Goal: Check status: Check status

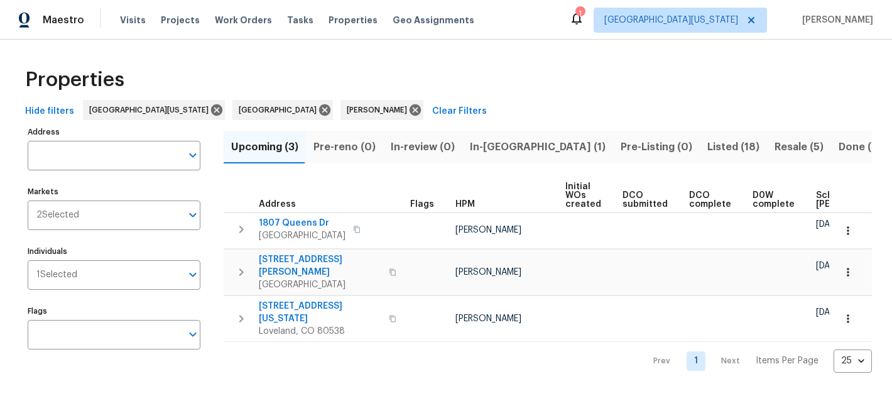
click at [775, 148] on span "Resale (5)" at bounding box center [799, 147] width 49 height 18
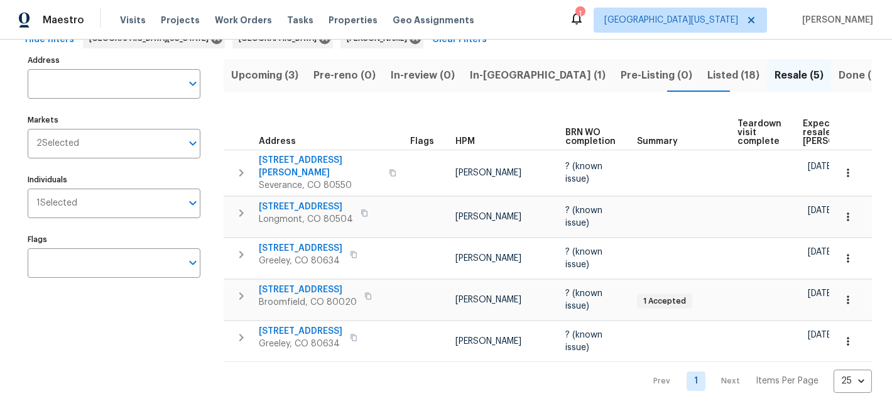
scroll to position [76, 0]
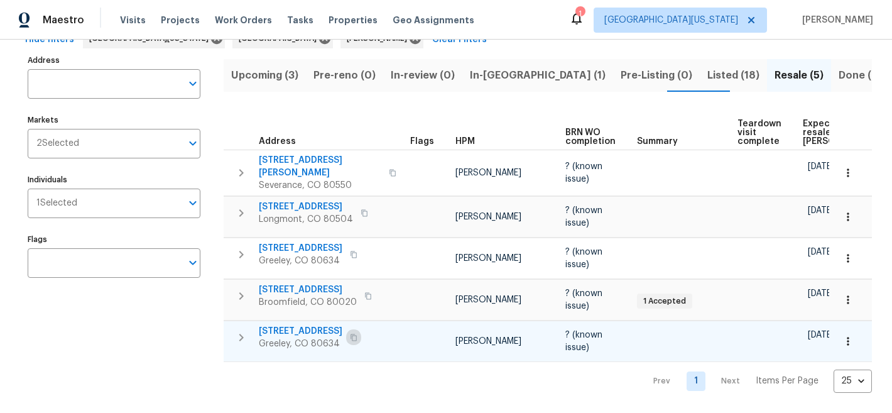
click at [353, 329] on button "button" at bounding box center [353, 338] width 15 height 18
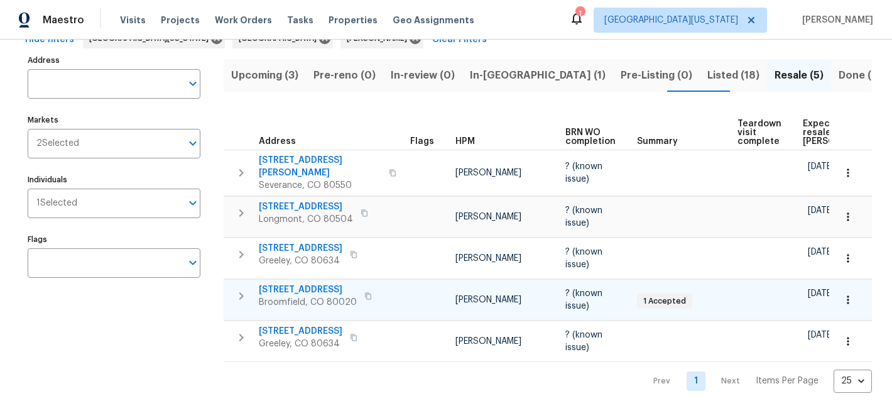
click at [313, 283] on span "[STREET_ADDRESS]" at bounding box center [308, 289] width 98 height 13
click at [330, 107] on th "Address" at bounding box center [315, 128] width 182 height 43
click at [479, 72] on span "In-[GEOGRAPHIC_DATA] (1)" at bounding box center [538, 76] width 136 height 18
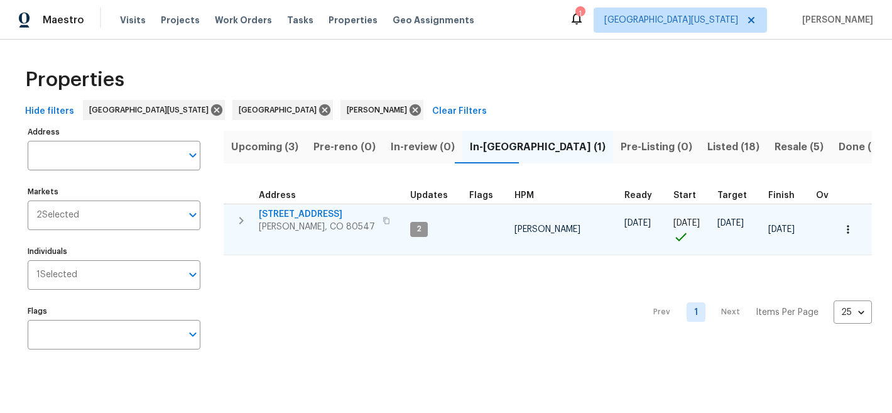
click at [317, 211] on span "[STREET_ADDRESS]" at bounding box center [317, 214] width 116 height 13
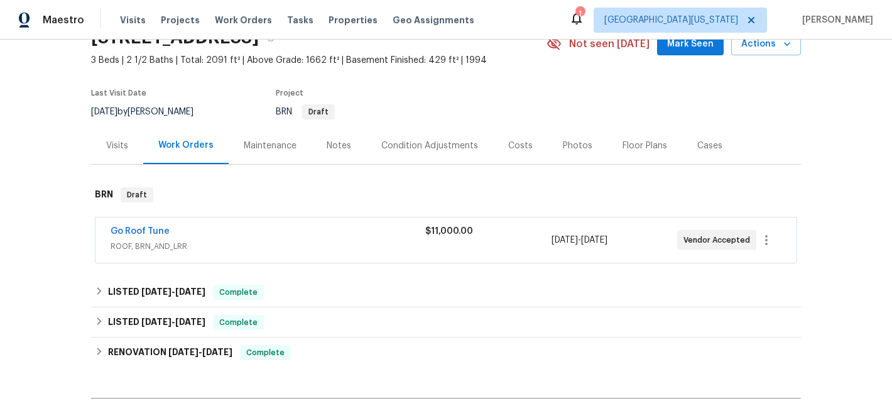
scroll to position [64, 0]
click at [280, 234] on div "Go Roof Tune" at bounding box center [268, 231] width 315 height 15
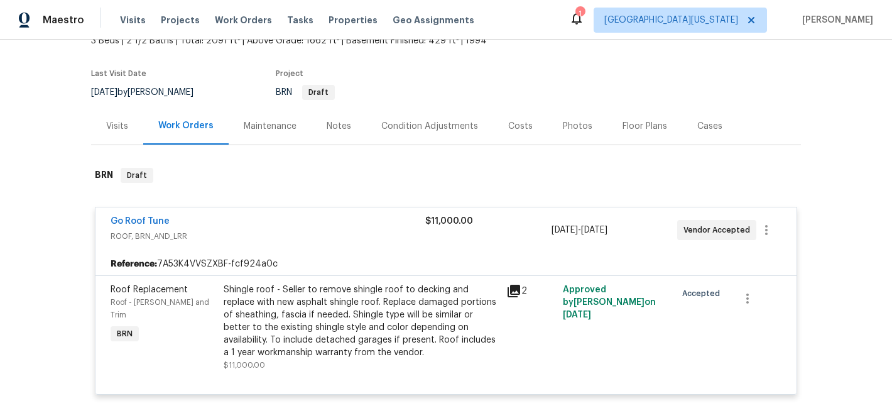
scroll to position [82, 0]
click at [150, 223] on link "Go Roof Tune" at bounding box center [140, 221] width 59 height 9
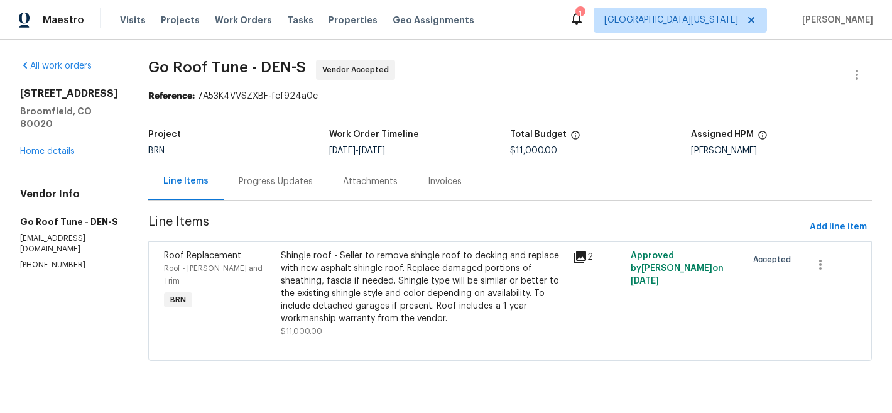
click at [313, 180] on div "Progress Updates" at bounding box center [276, 181] width 74 height 13
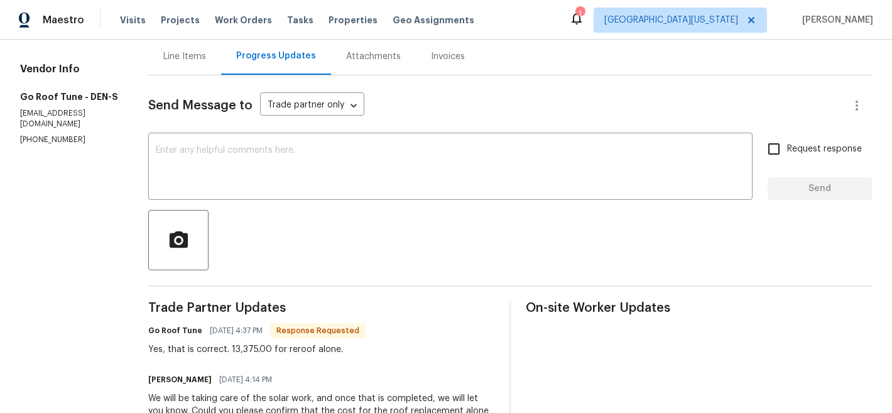
scroll to position [110, 0]
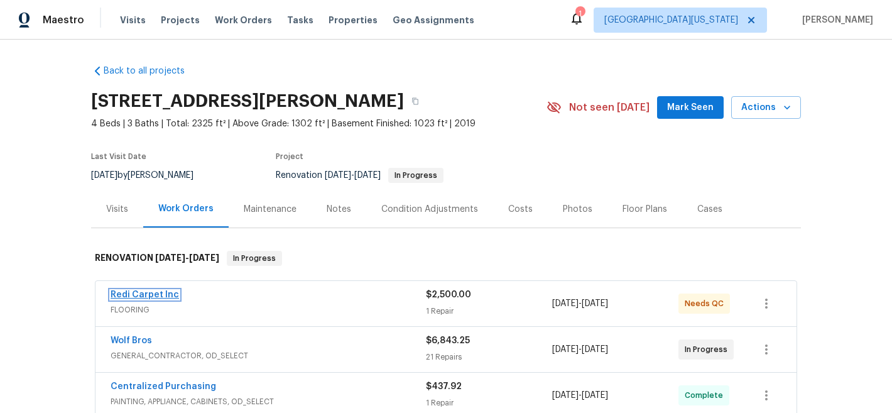
click at [142, 297] on link "Redi Carpet Inc" at bounding box center [145, 294] width 69 height 9
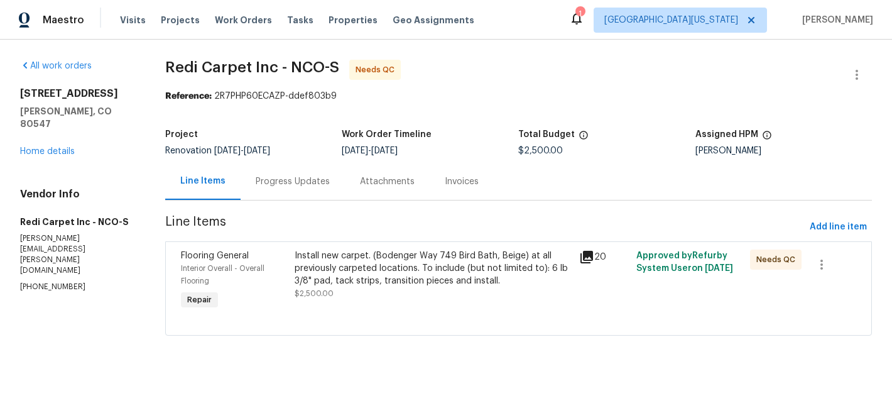
click at [400, 274] on div "Install new carpet. (Bodenger Way 749 Bird Bath, Beige) at all previously carpe…" at bounding box center [433, 268] width 277 height 38
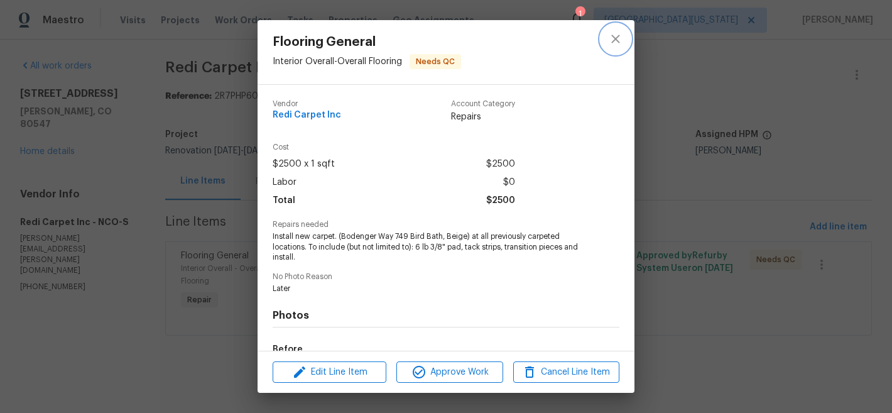
click at [611, 36] on icon "close" at bounding box center [615, 38] width 15 height 15
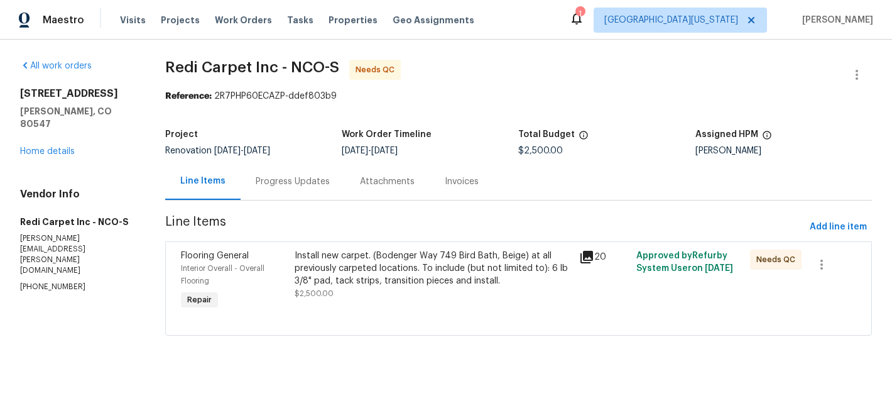
click at [307, 182] on div "Progress Updates" at bounding box center [293, 181] width 74 height 13
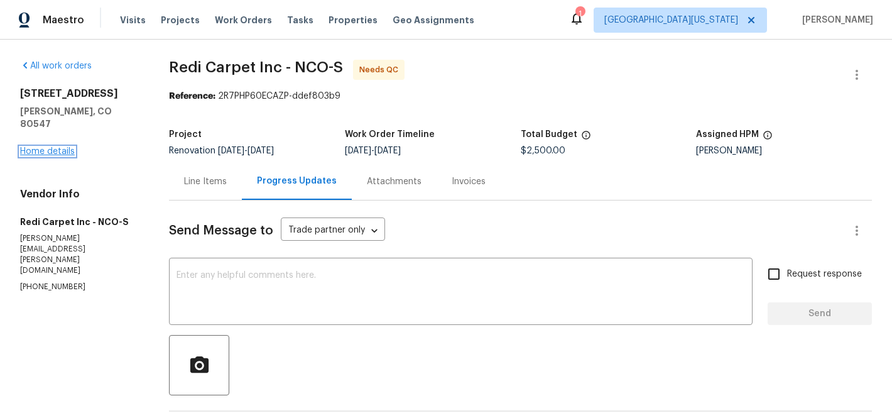
click at [56, 147] on link "Home details" at bounding box center [47, 151] width 55 height 9
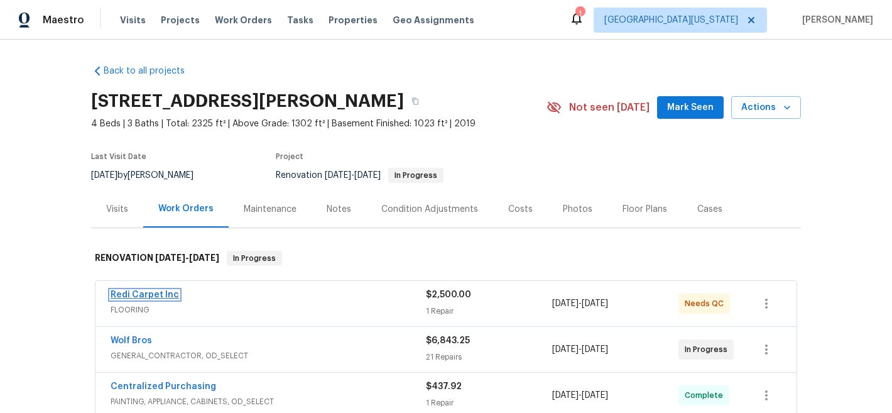
click at [129, 296] on link "Redi Carpet Inc" at bounding box center [145, 294] width 69 height 9
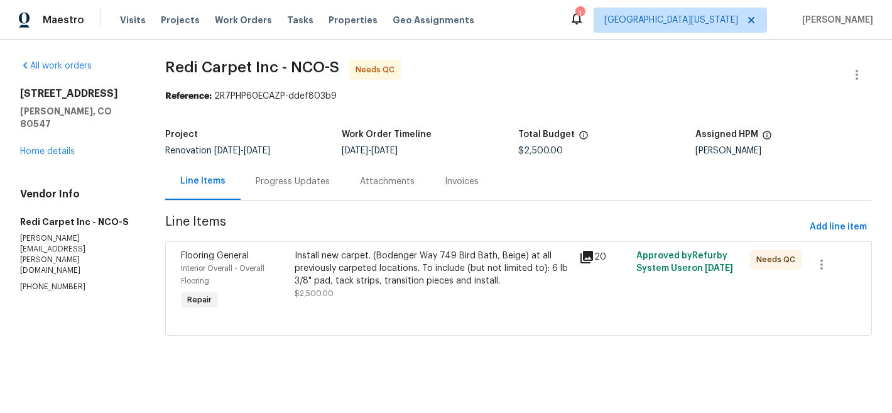
click at [297, 185] on div "Progress Updates" at bounding box center [293, 181] width 74 height 13
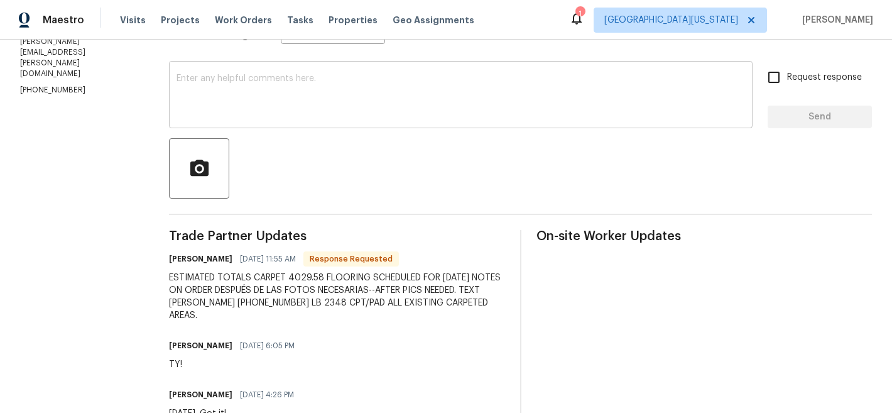
scroll to position [199, 0]
